Goal: Task Accomplishment & Management: Manage account settings

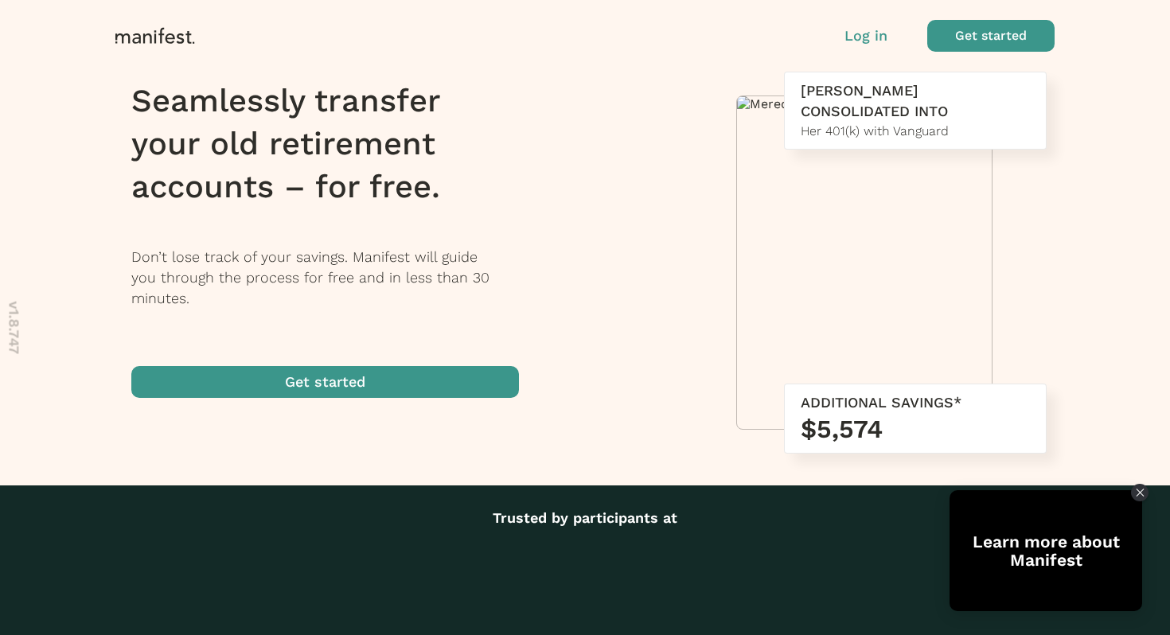
click at [852, 37] on p "Log in" at bounding box center [866, 35] width 43 height 21
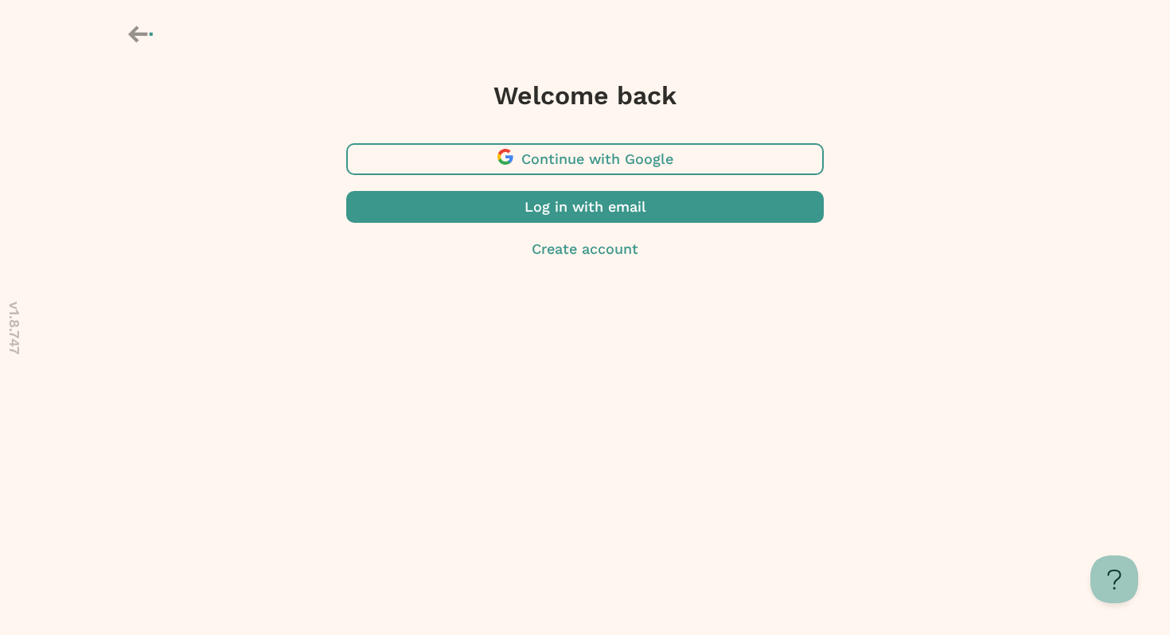
click at [608, 152] on span "button" at bounding box center [585, 159] width 478 height 32
